Goal: Information Seeking & Learning: Find specific fact

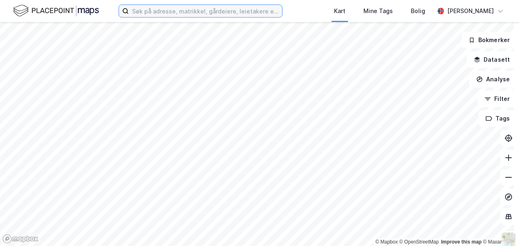
click at [137, 15] on input at bounding box center [205, 11] width 153 height 12
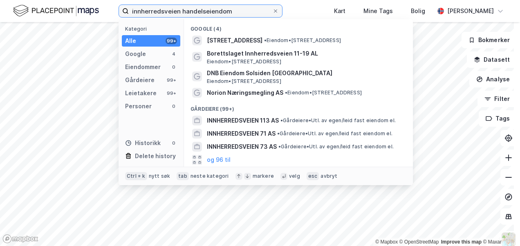
type input "innherredsveien handelseiendom"
click at [241, 13] on input "innherredsveien handelseiendom" at bounding box center [200, 11] width 143 height 12
click at [244, 12] on input "innherredsveien handelseiendom" at bounding box center [200, 11] width 143 height 12
drag, startPoint x: 240, startPoint y: 12, endPoint x: 20, endPoint y: 11, distance: 219.9
click at [20, 11] on div "innherredsveien handelseiendom Kategori Alle 99+ Google 4 Eiendommer 0 Gårdeier…" at bounding box center [260, 11] width 520 height 22
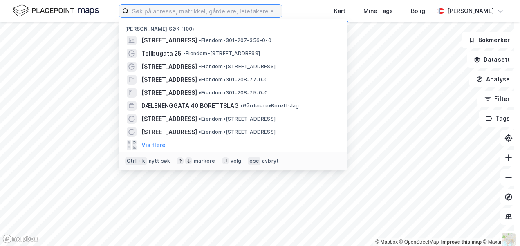
paste input "00936015212"
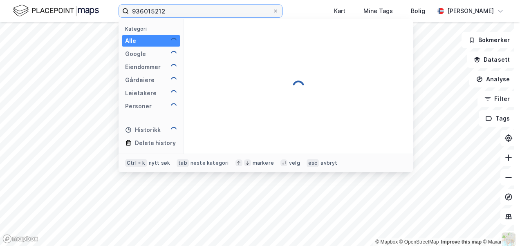
type input "936015212"
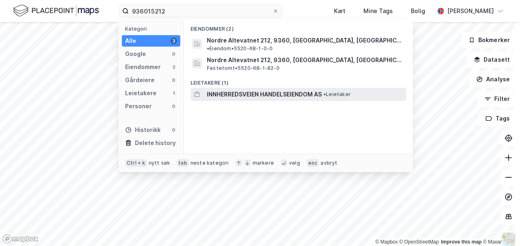
click at [227, 90] on span "INNHERREDSVEIEN HANDELSEIENDOM AS" at bounding box center [264, 95] width 115 height 10
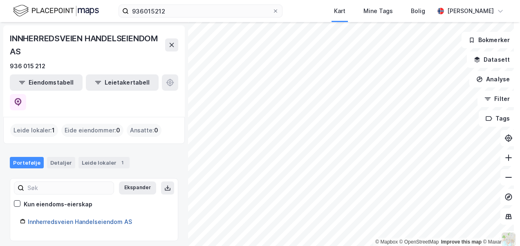
click at [47, 218] on link "Innherredsveien Handelseiendom AS" at bounding box center [80, 221] width 104 height 7
click at [64, 218] on link "Innherredsveien Handelseiendom AS" at bounding box center [80, 221] width 104 height 7
click at [77, 218] on link "Innherredsveien Handelseiendom AS" at bounding box center [80, 221] width 104 height 7
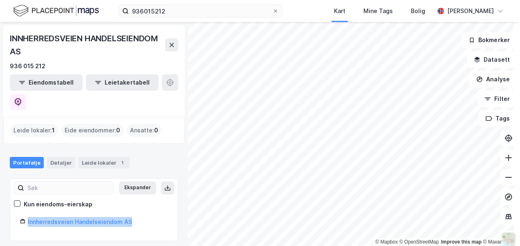
scroll to position [2, 0]
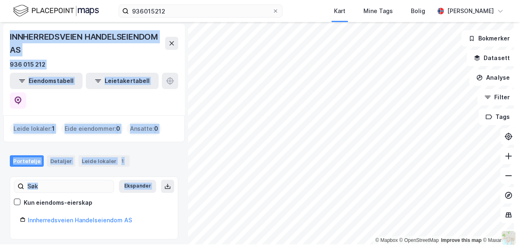
drag, startPoint x: 102, startPoint y: 185, endPoint x: 289, endPoint y: 256, distance: 199.9
click at [289, 246] on html "936015212 Kart Mine Tags Bolig [PERSON_NAME] © Mapbox © OpenStreetMap Improve t…" at bounding box center [260, 123] width 520 height 246
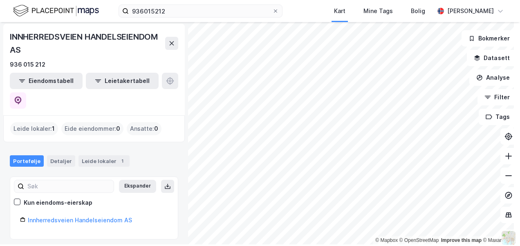
click at [175, 226] on div "INNHERREDSVEIEN HANDELSEIENDOM AS 936 015 212 Eiendomstabell Leietakertabell Le…" at bounding box center [94, 132] width 188 height 224
click at [101, 217] on link "Innherredsveien Handelseiendom AS" at bounding box center [80, 220] width 104 height 7
